Goal: Transaction & Acquisition: Purchase product/service

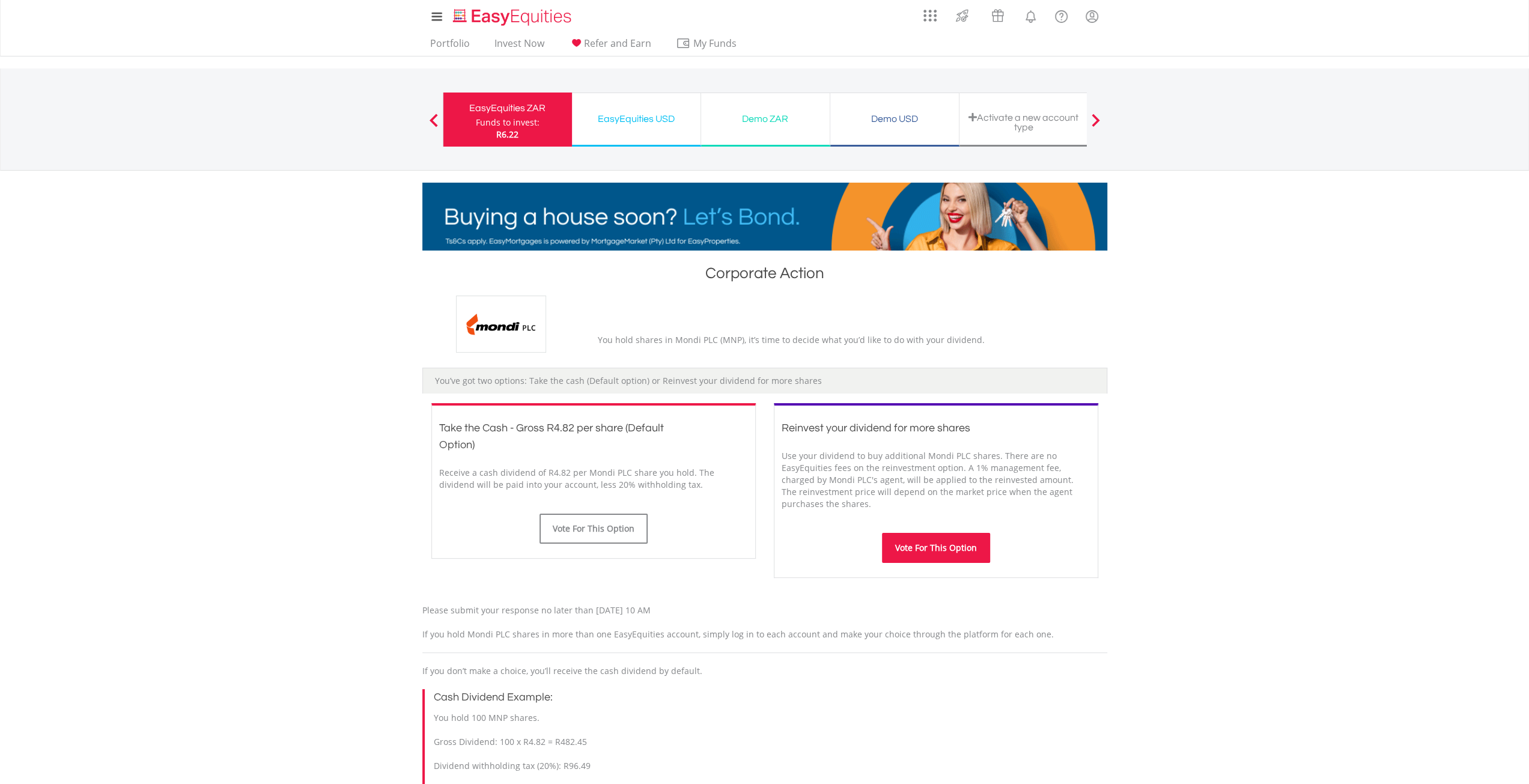
click at [956, 549] on button "Vote For This Option" at bounding box center [936, 548] width 108 height 30
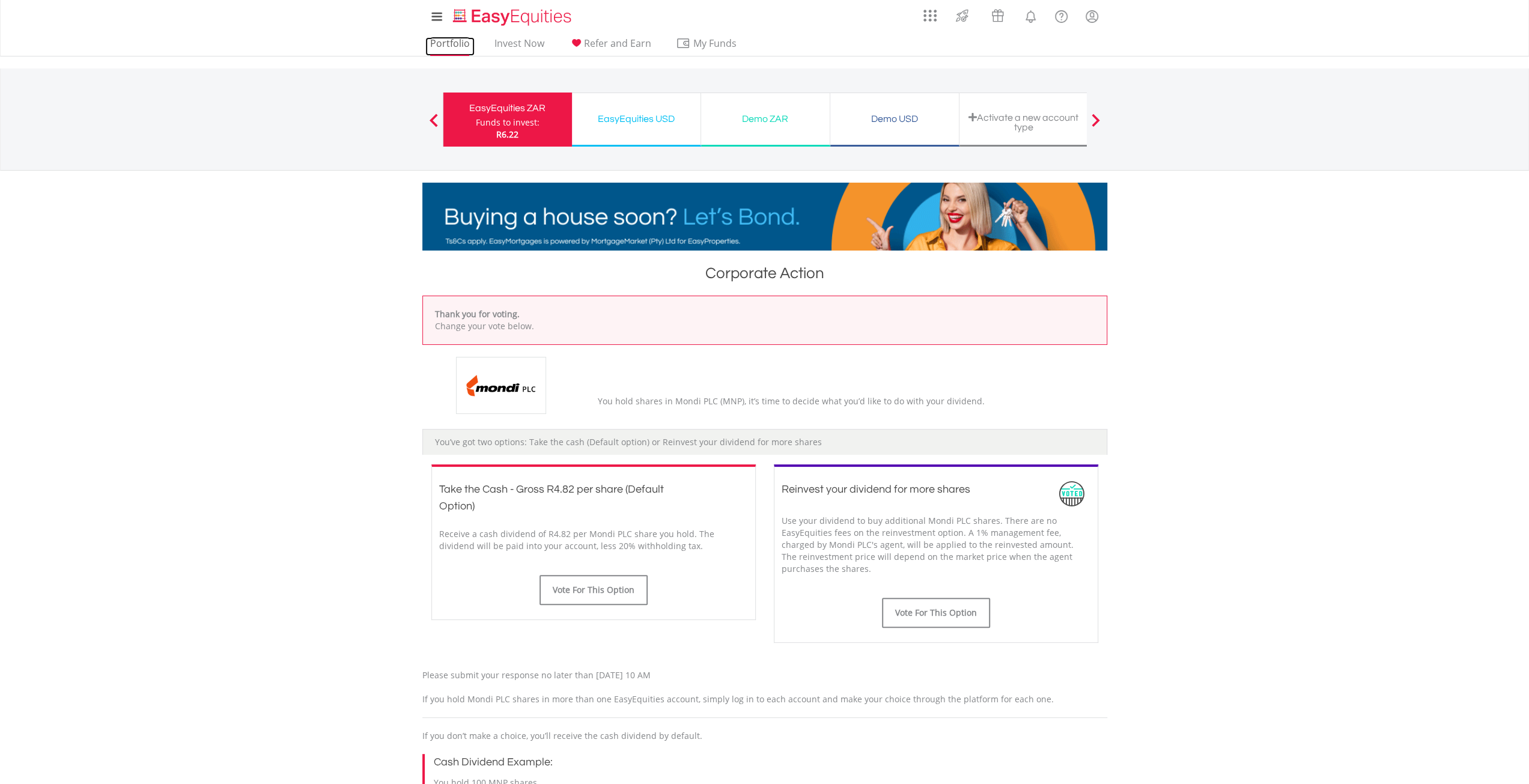
click at [454, 42] on link "Portfolio" at bounding box center [450, 46] width 49 height 18
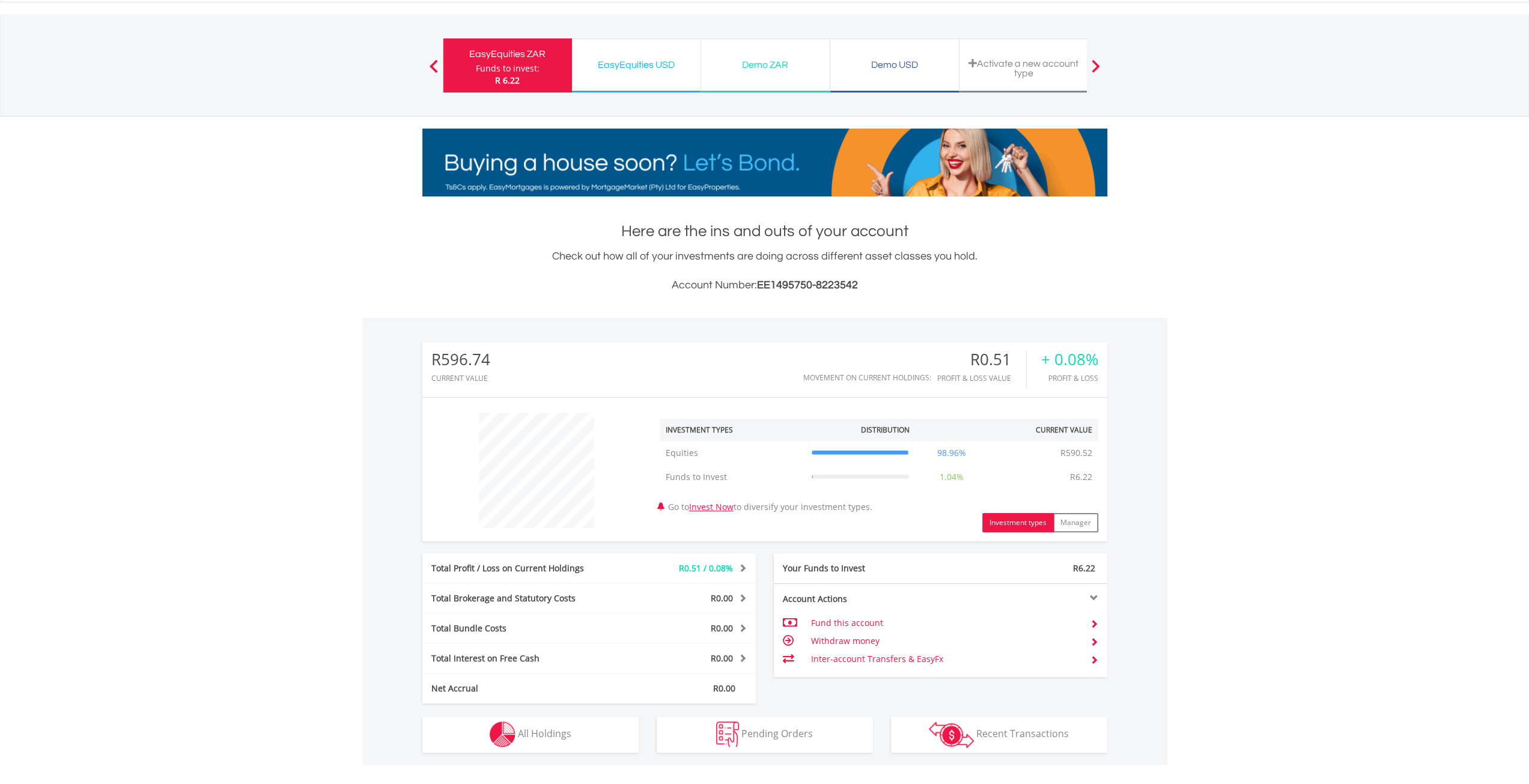
scroll to position [231, 0]
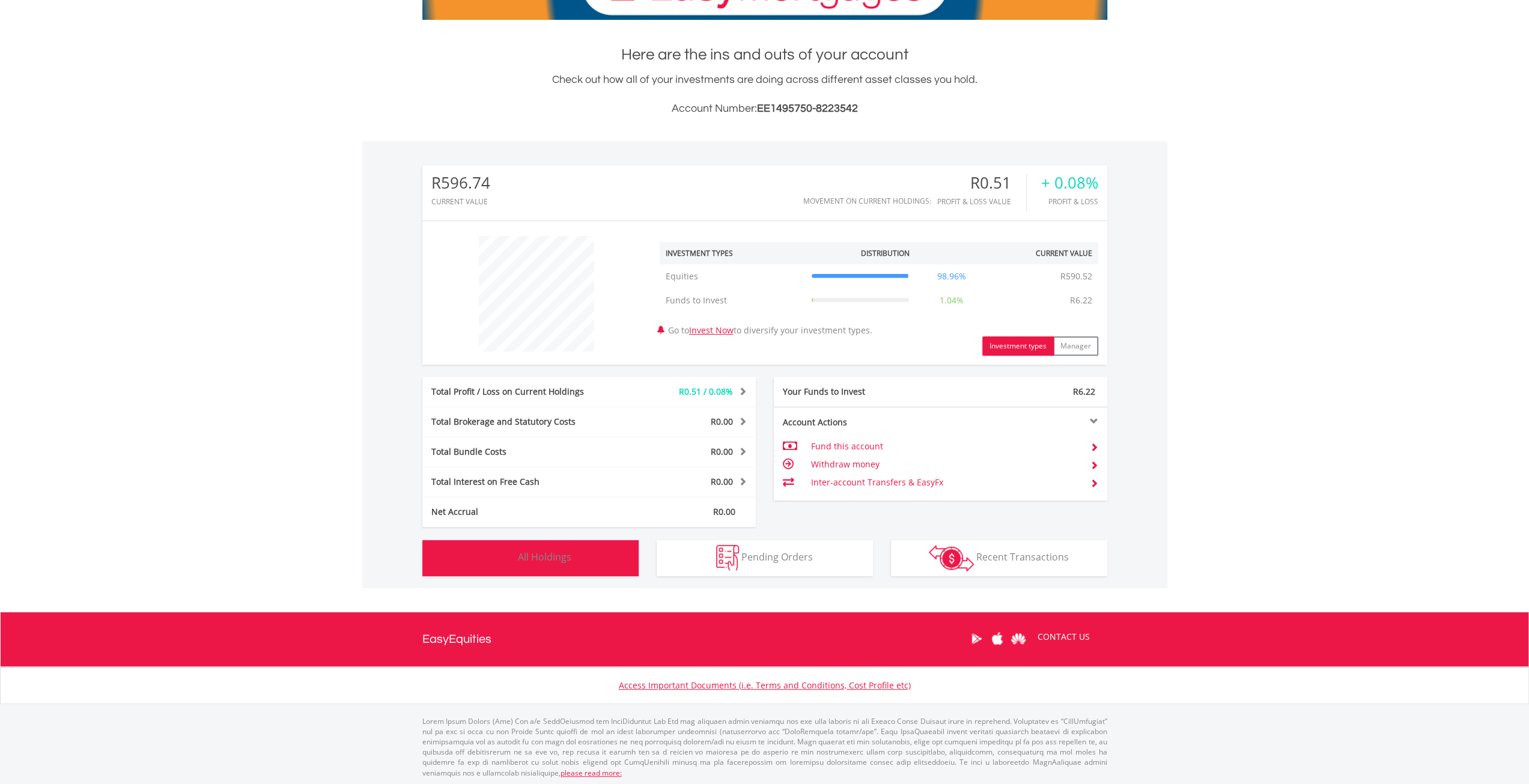
click at [607, 557] on button "Holdings All Holdings" at bounding box center [530, 557] width 216 height 36
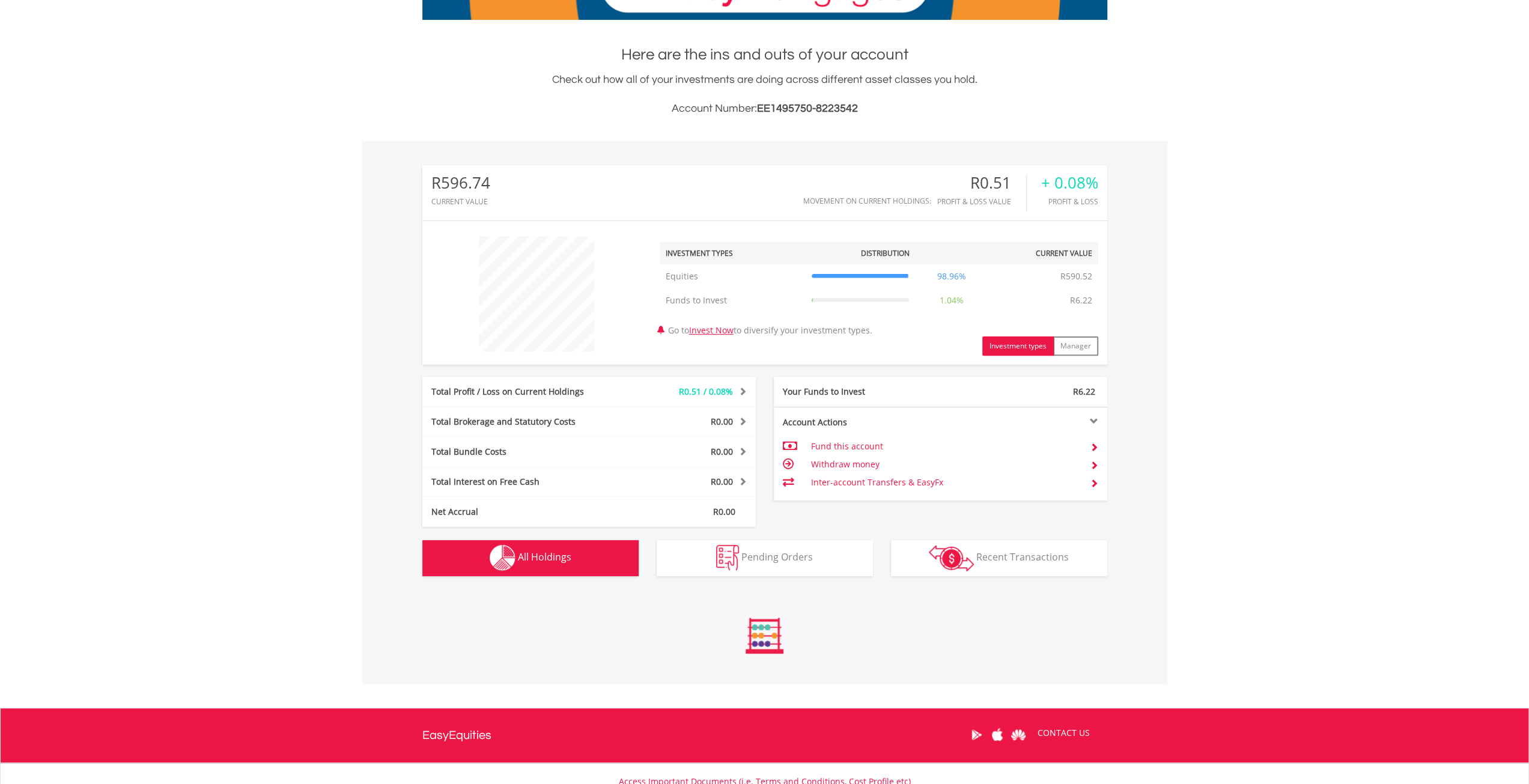
scroll to position [650, 0]
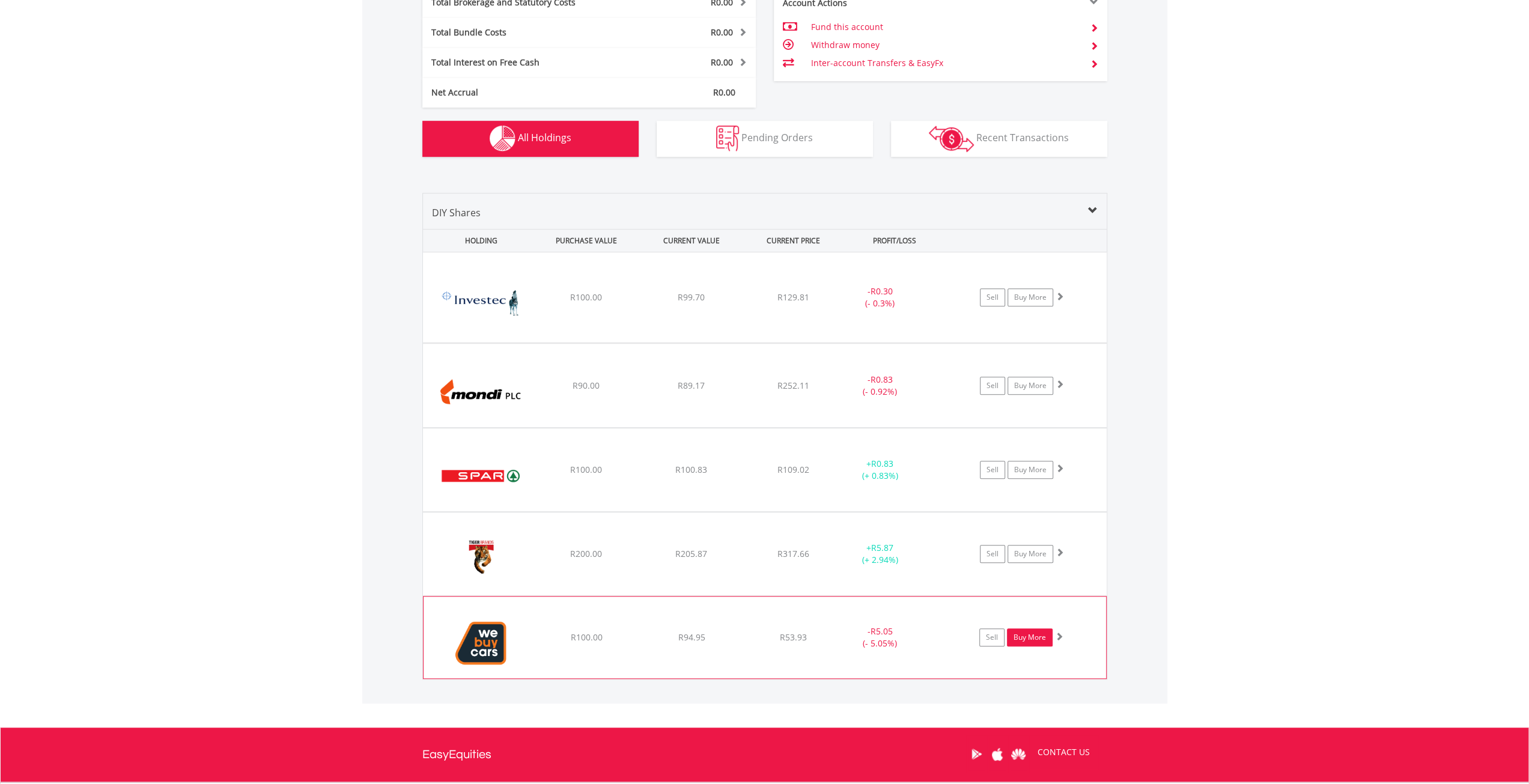
click at [1042, 636] on link "Buy More" at bounding box center [1029, 637] width 46 height 18
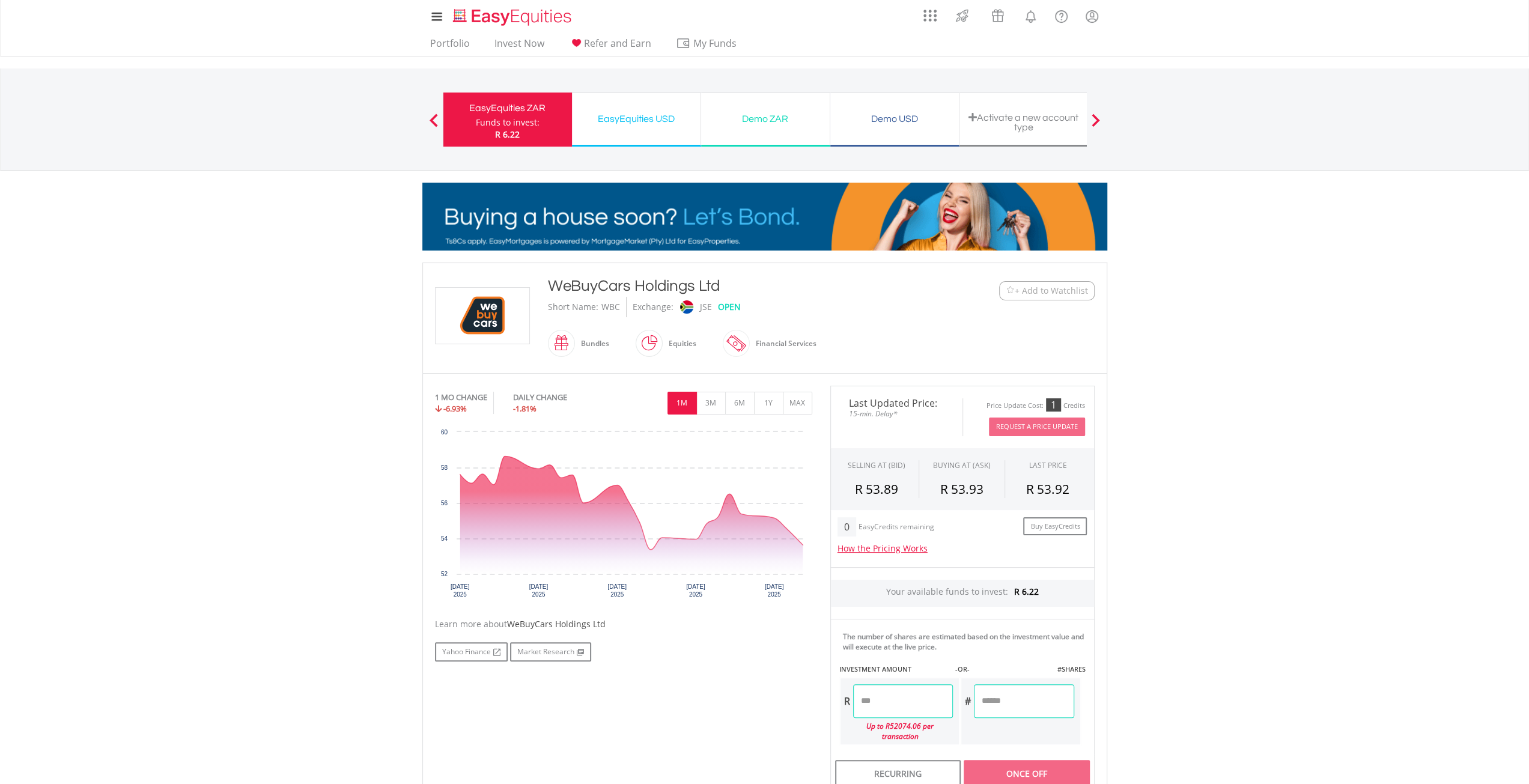
click at [907, 698] on input "number" at bounding box center [903, 700] width 100 height 33
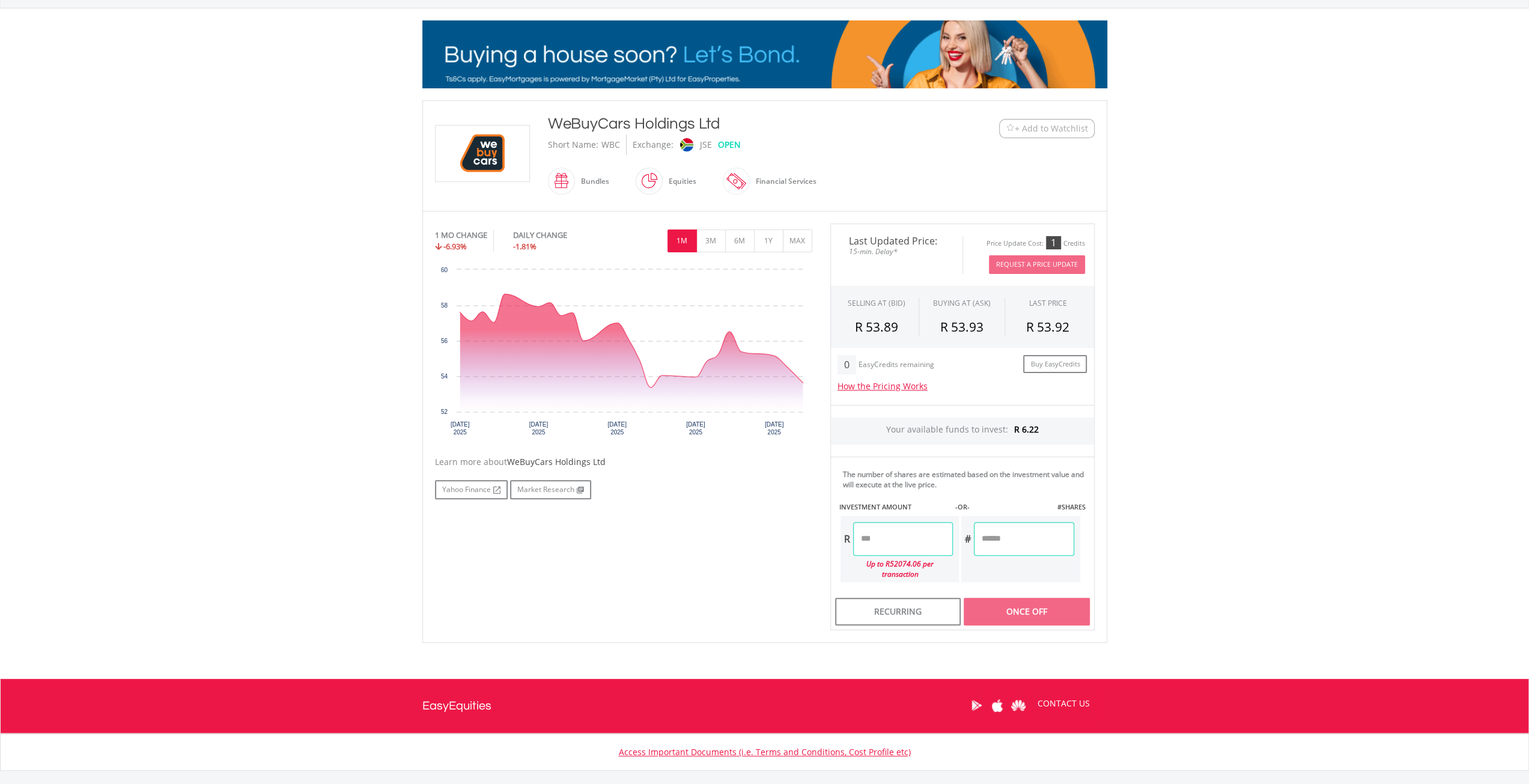
scroll to position [180, 0]
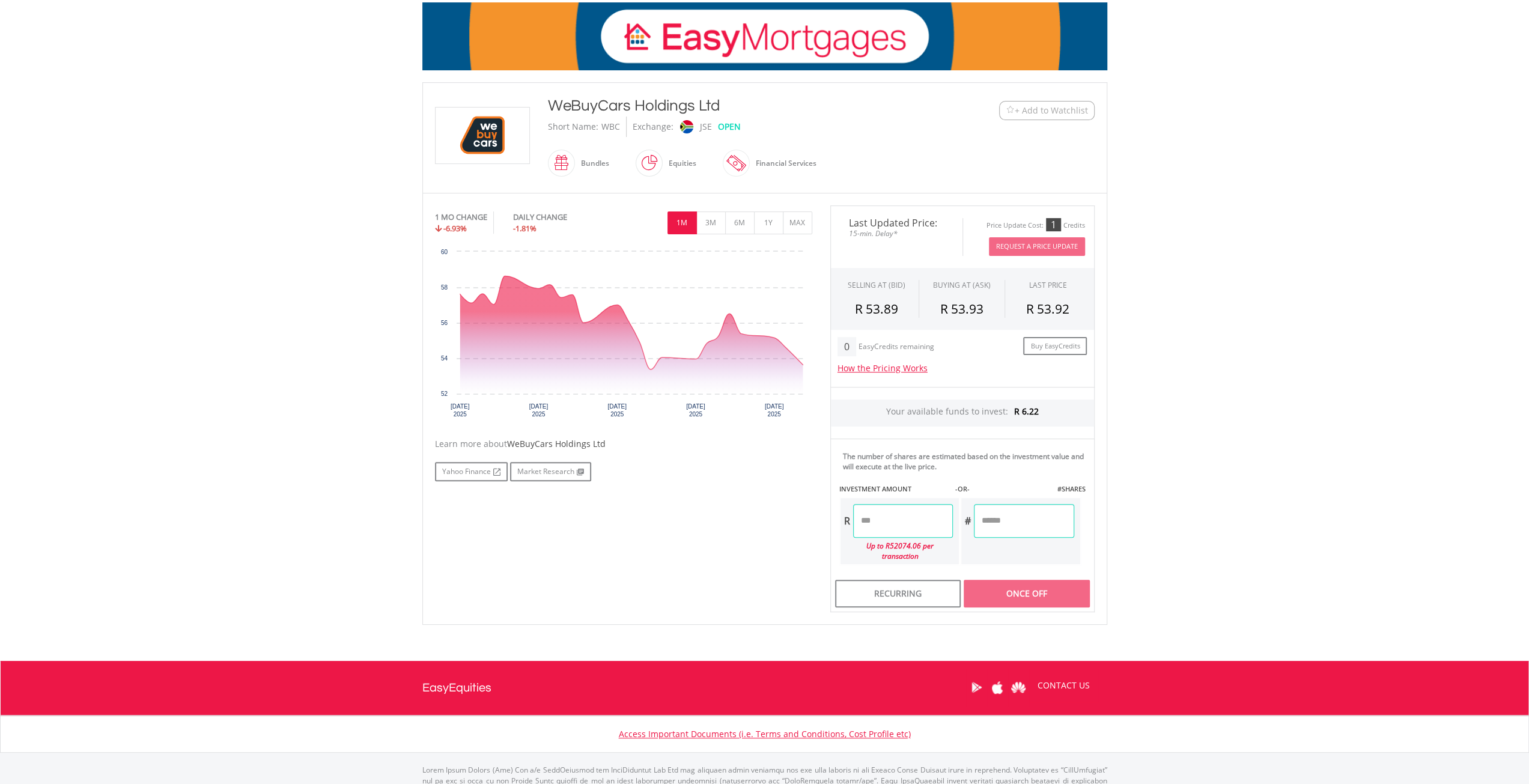
click at [903, 514] on input "number" at bounding box center [903, 521] width 100 height 33
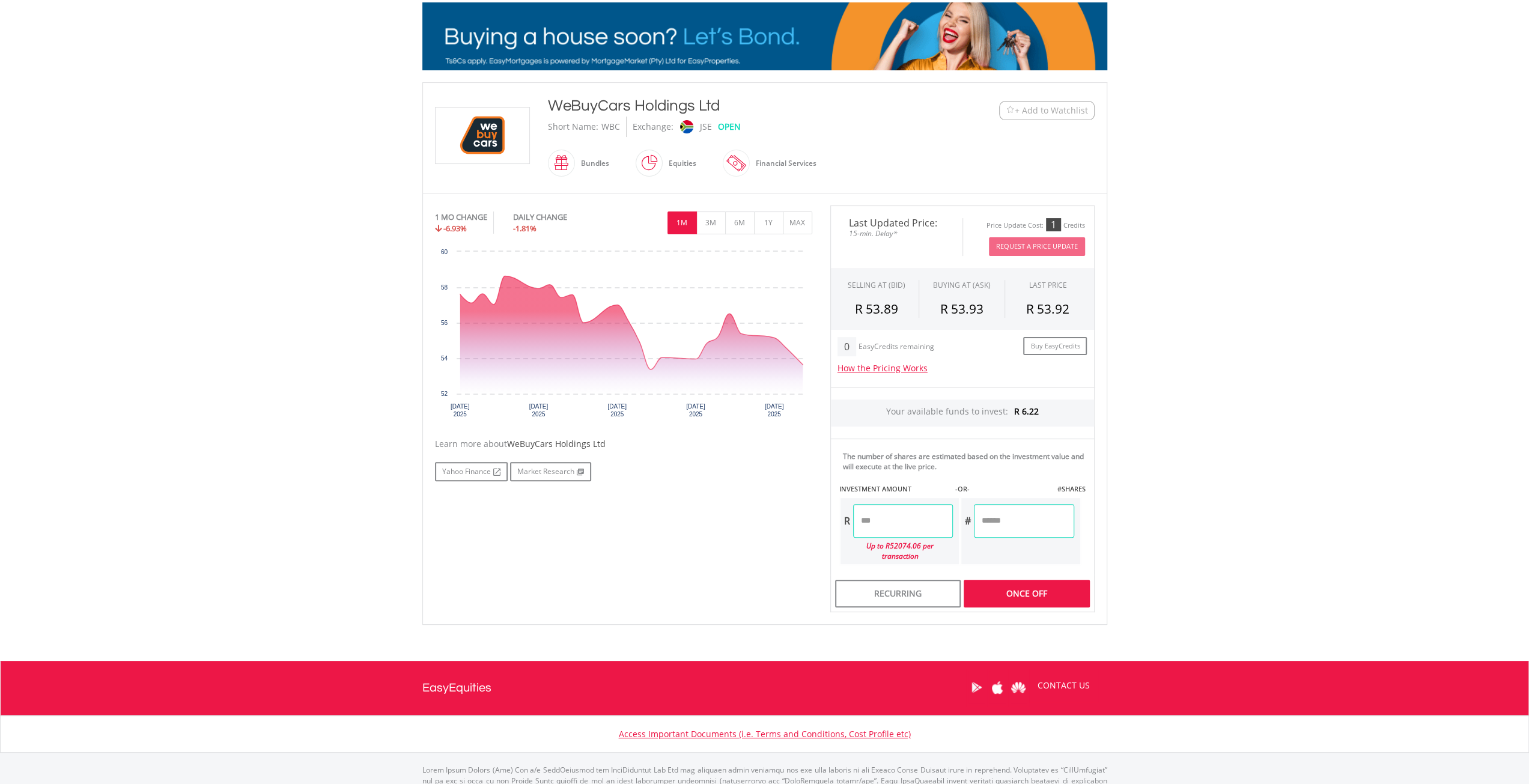
type input "****"
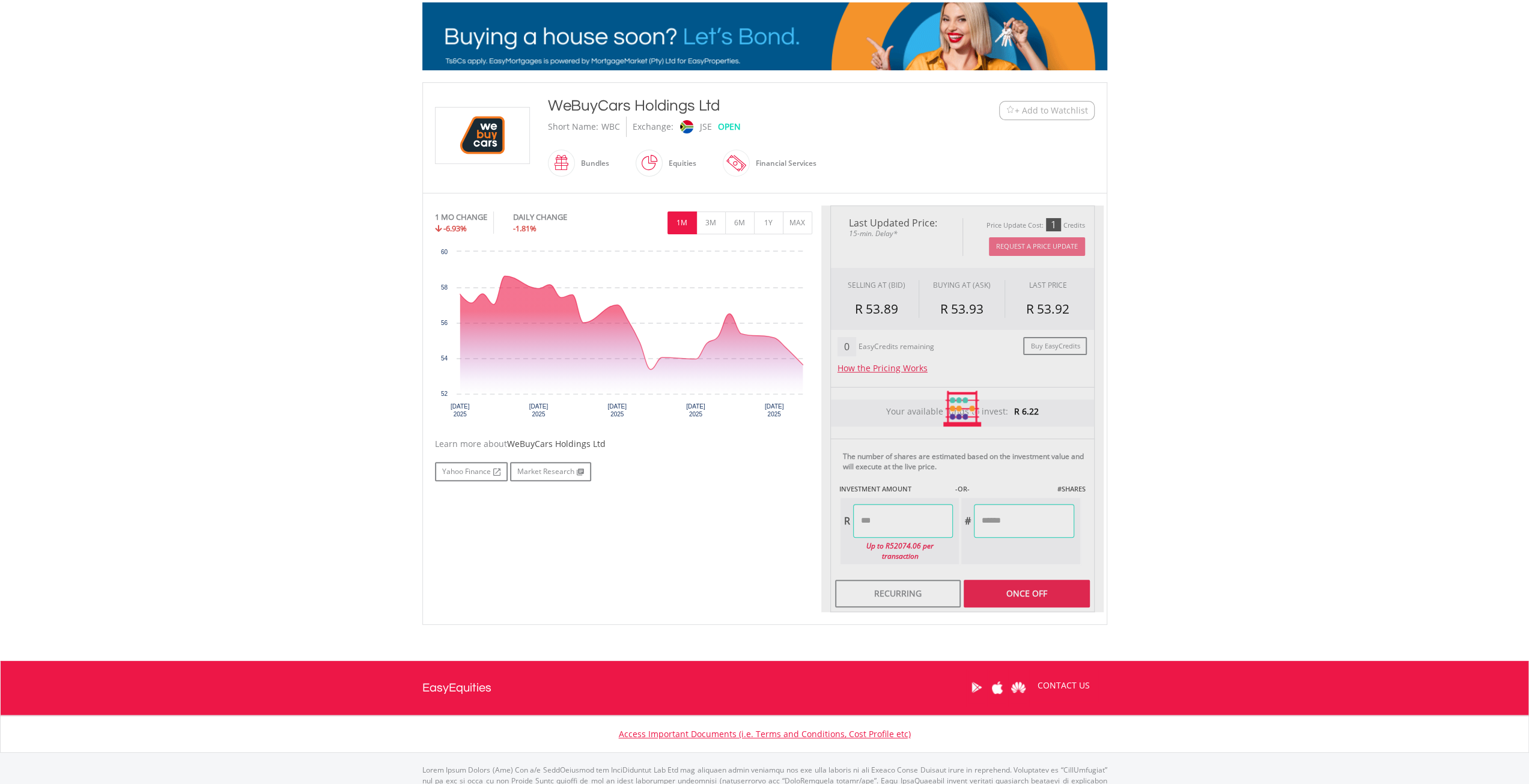
type input "******"
click at [1033, 581] on div "Last Updated Price: 15-min. Delay* Price Update Cost: 1 Credits Request A Price…" at bounding box center [963, 409] width 283 height 407
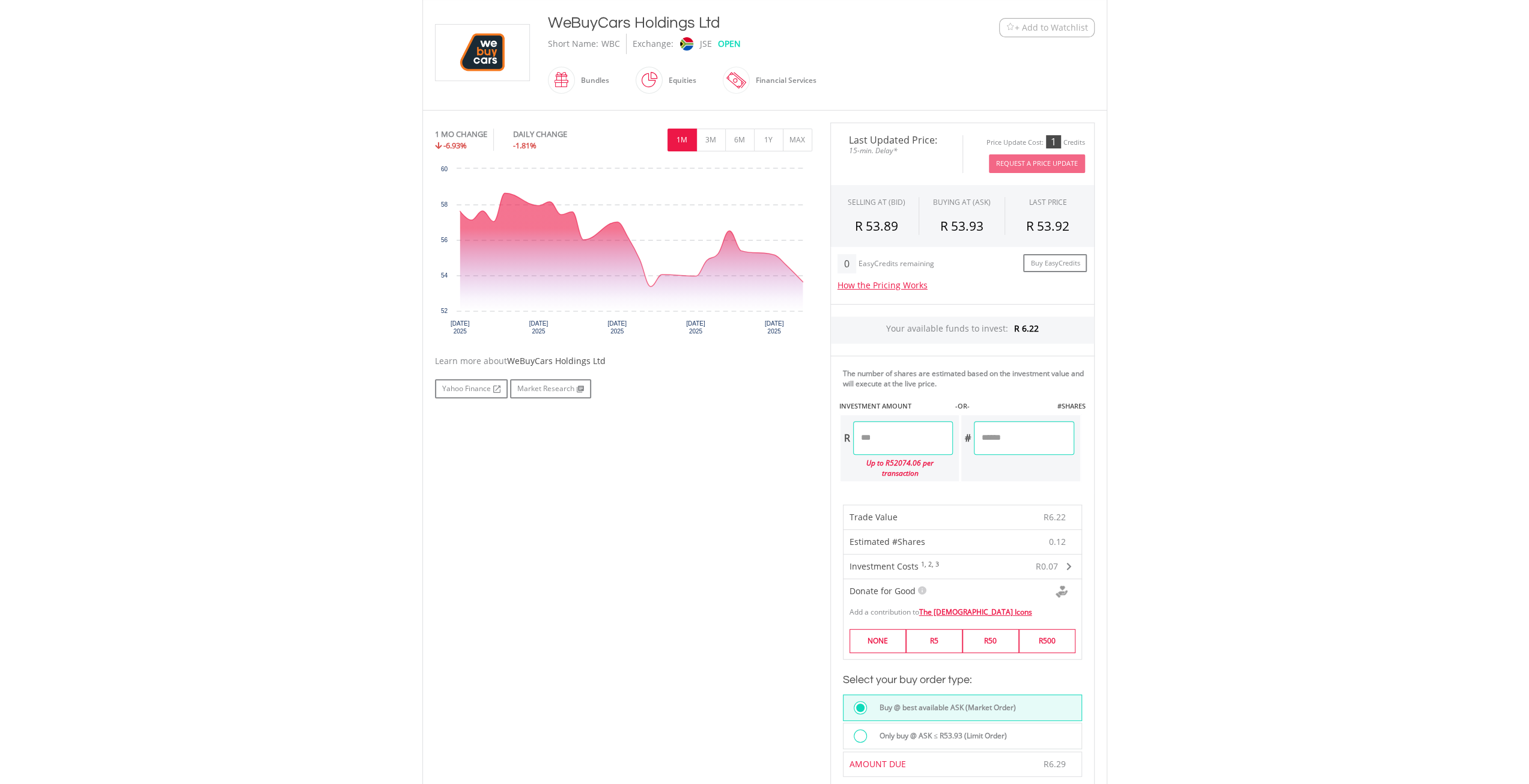
scroll to position [345, 0]
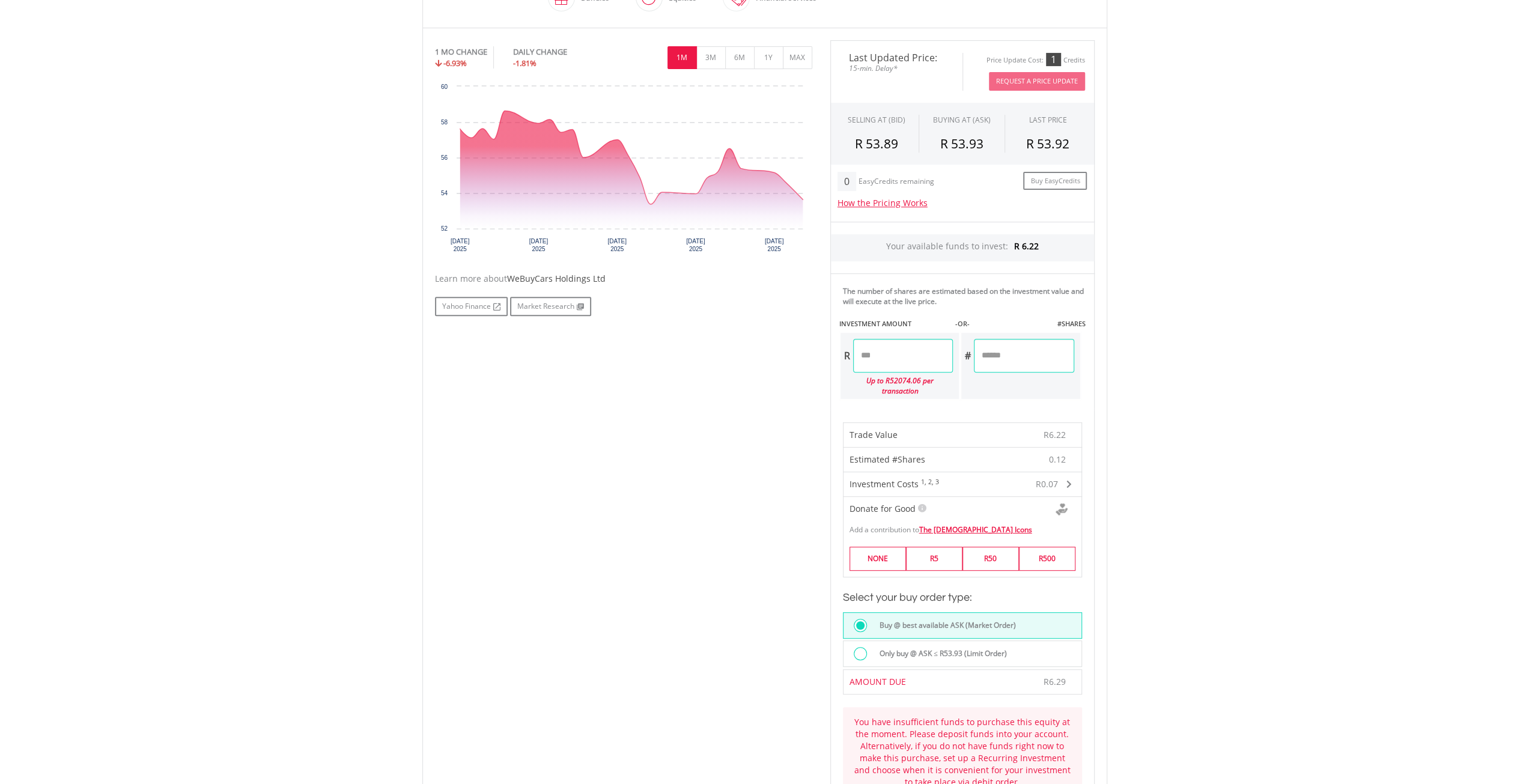
click at [862, 647] on div at bounding box center [860, 653] width 13 height 13
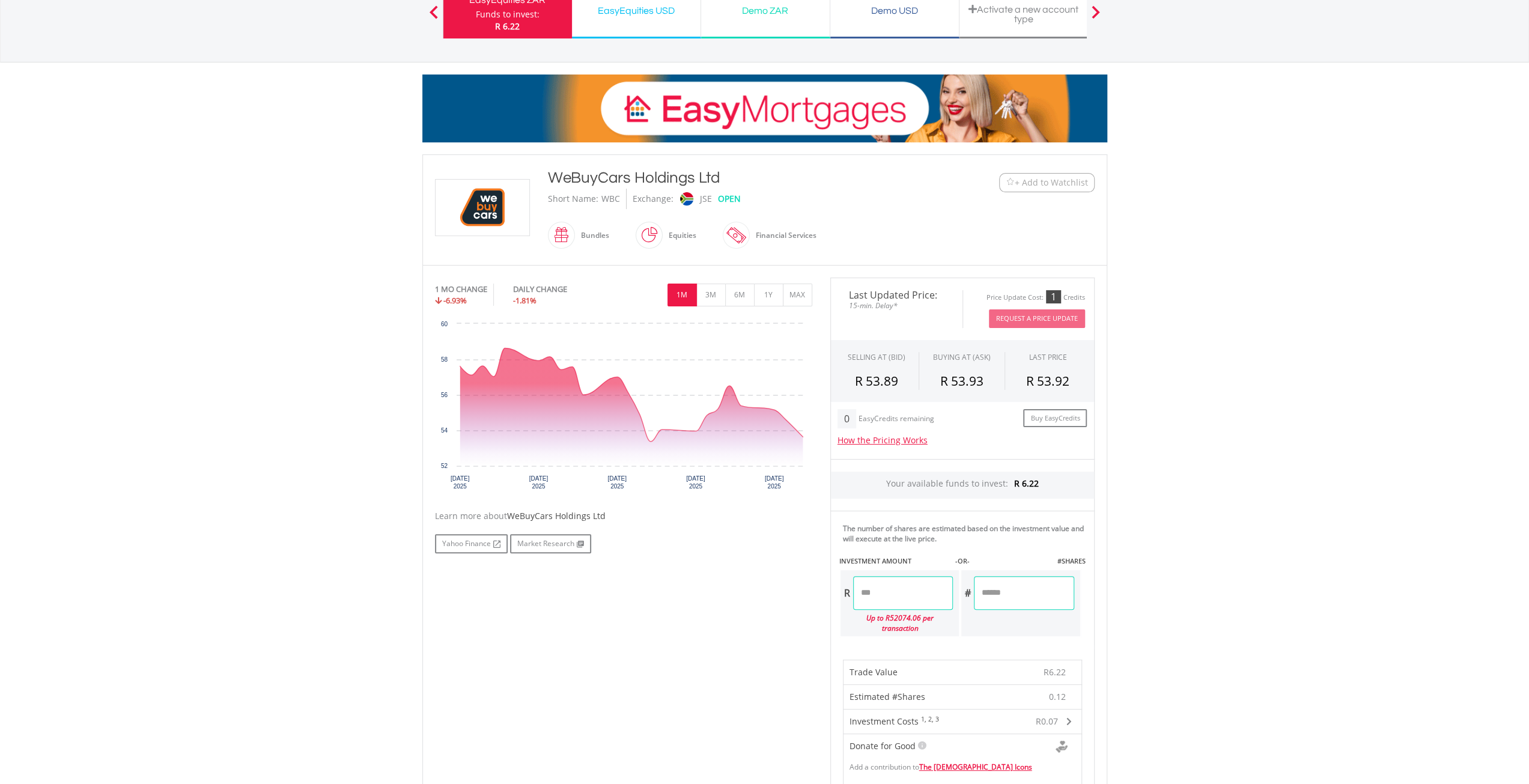
scroll to position [30, 0]
